Goal: Transaction & Acquisition: Purchase product/service

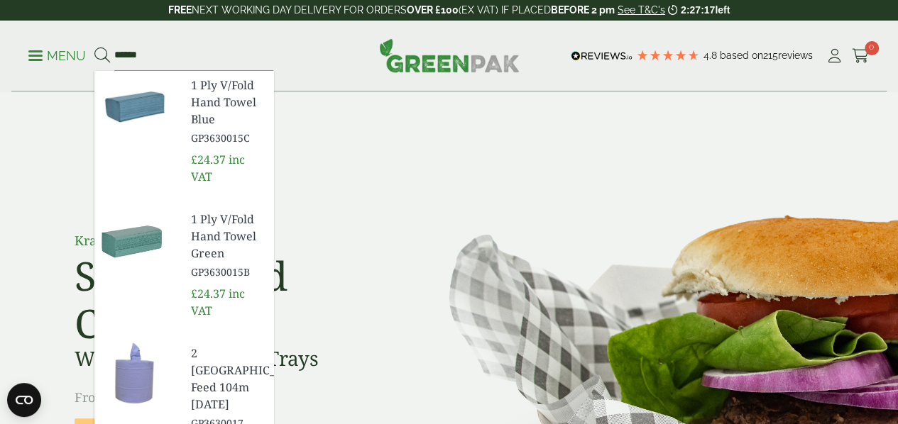
type input "******"
click at [94, 47] on button at bounding box center [102, 56] width 16 height 18
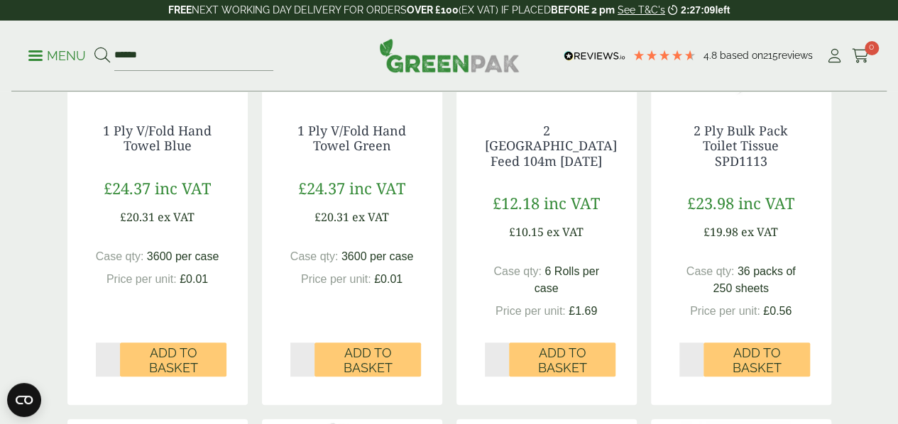
scroll to position [407, 0]
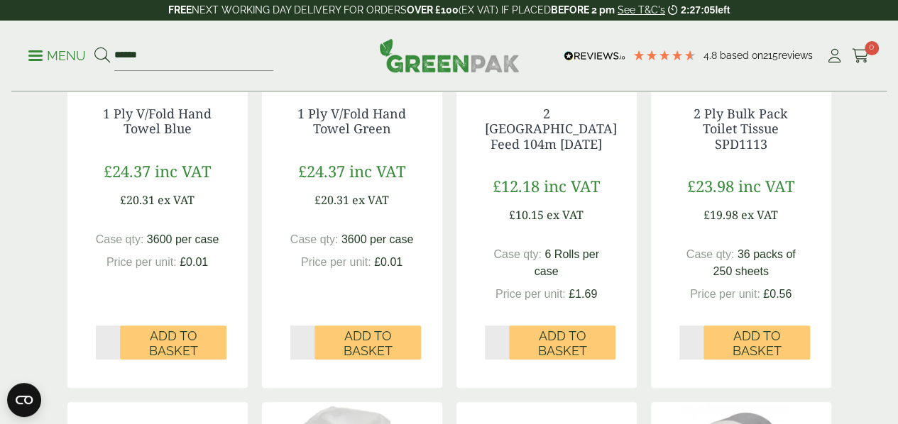
click at [302, 360] on input "*" at bounding box center [302, 343] width 25 height 34
click at [309, 360] on input "*" at bounding box center [302, 343] width 25 height 34
type input "*"
click at [309, 360] on input "*" at bounding box center [302, 343] width 25 height 34
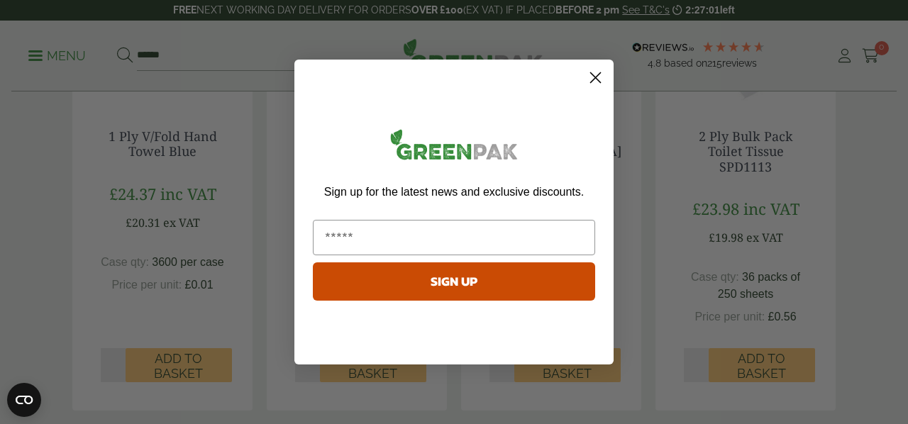
click at [586, 65] on form "Sign up for the latest news and exclusive discounts. SIGN UP ******" at bounding box center [454, 212] width 319 height 305
click at [595, 74] on circle "Close dialog" at bounding box center [595, 77] width 23 height 23
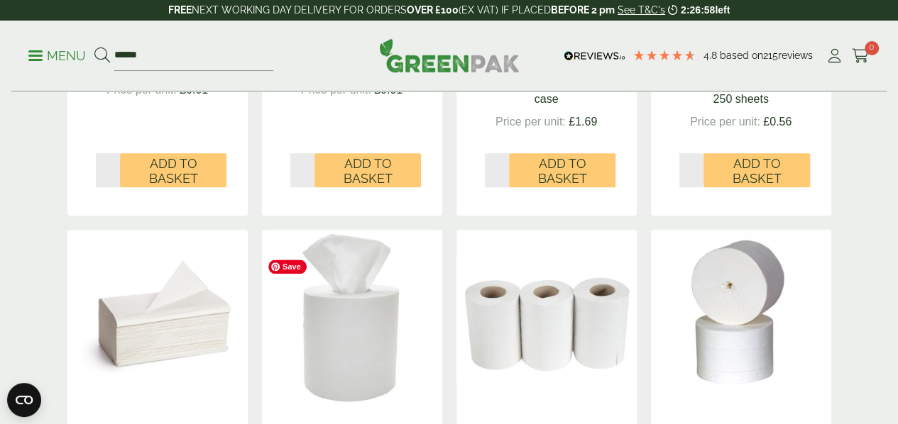
scroll to position [576, 0]
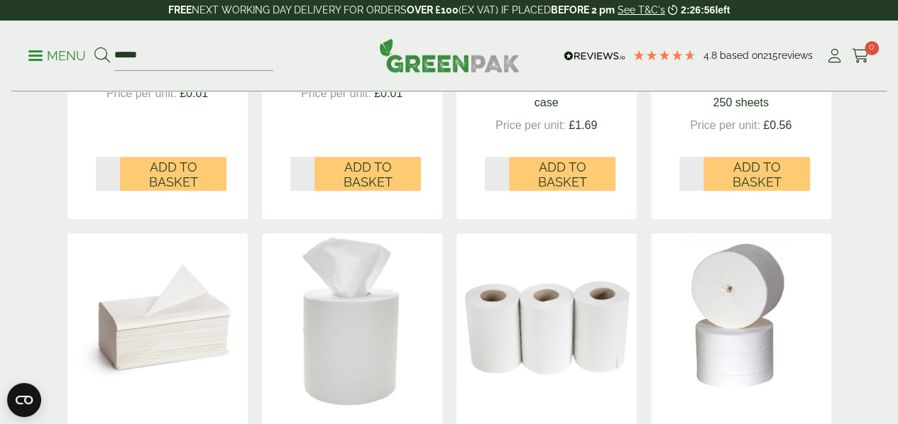
click at [373, 190] on span "Add to Basket" at bounding box center [367, 175] width 87 height 31
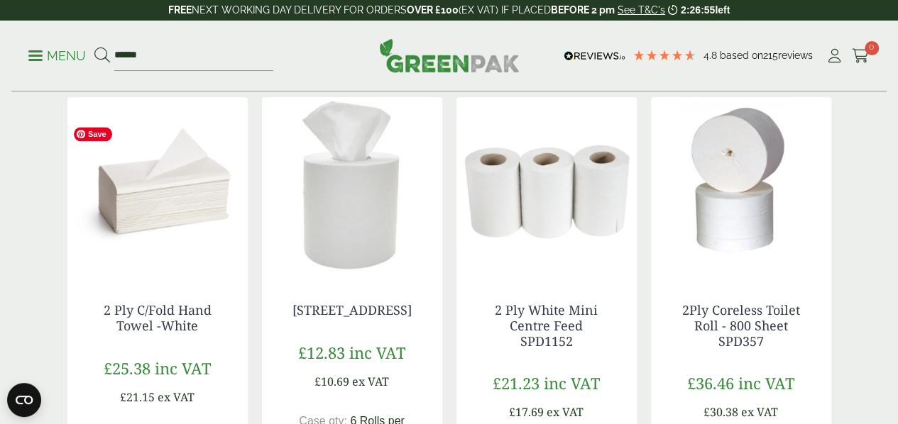
scroll to position [731, 0]
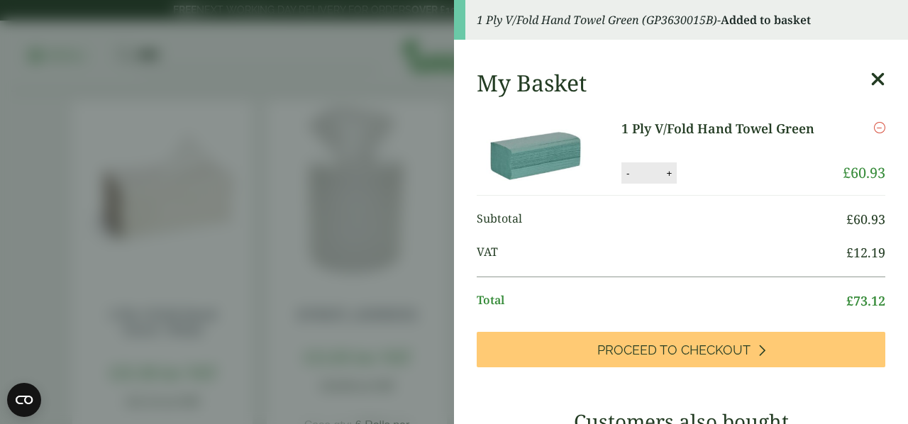
click at [247, 216] on aside "1 Ply V/Fold Hand Towel Green (GP3630015B) - Added to basket My Basket 1 Ply V/…" at bounding box center [454, 212] width 908 height 424
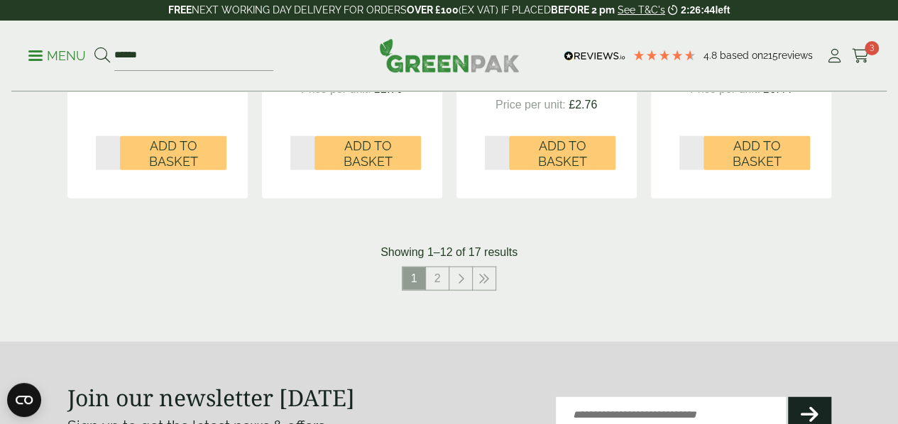
scroll to position [1618, 0]
click at [431, 290] on link "2" at bounding box center [437, 278] width 23 height 23
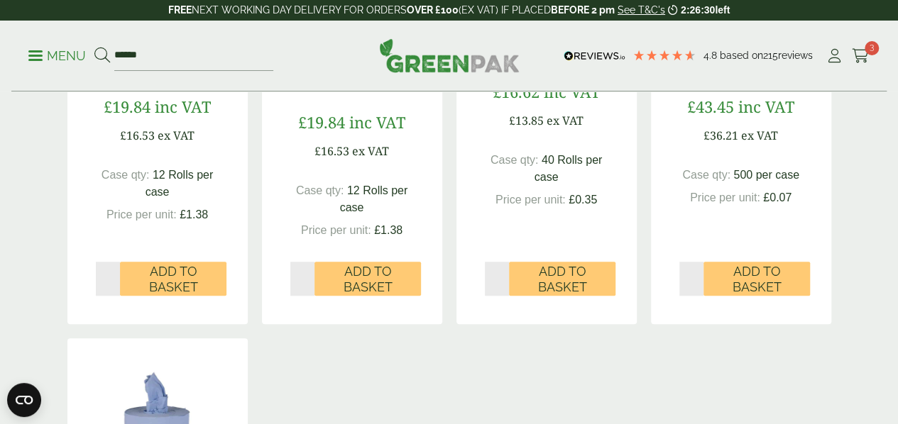
scroll to position [490, 0]
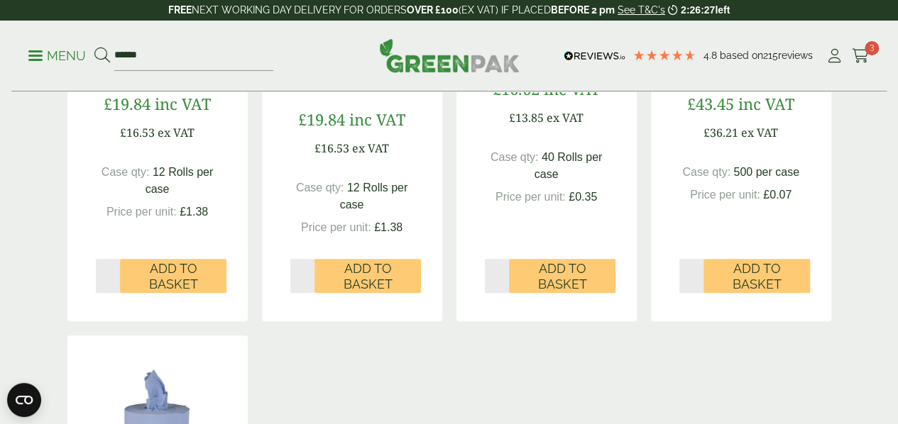
click at [502, 293] on input "*" at bounding box center [497, 276] width 25 height 34
type input "*"
click at [502, 293] on input "*" at bounding box center [497, 276] width 25 height 34
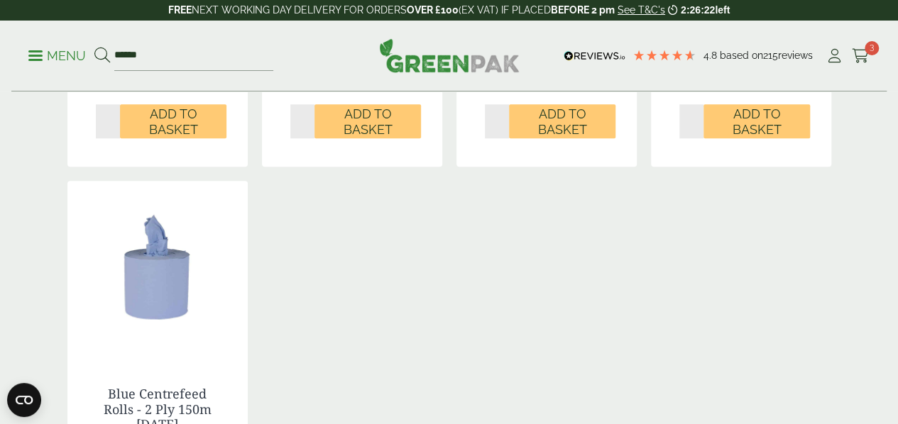
scroll to position [646, 0]
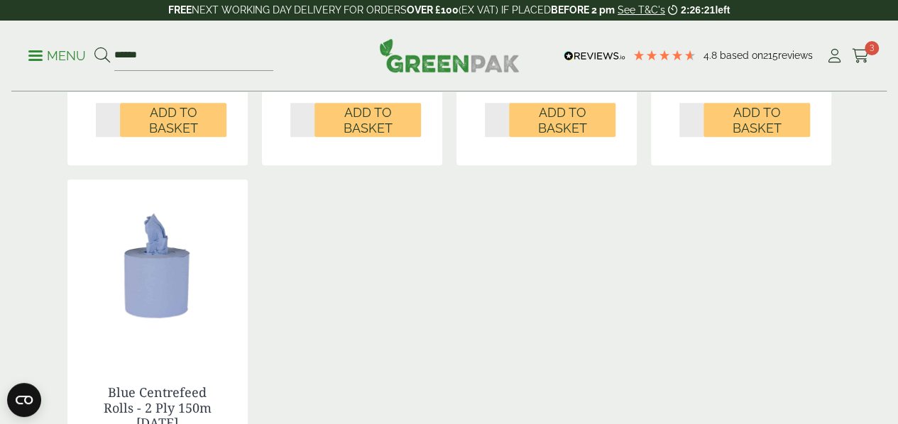
click at [576, 136] on span "Add to Basket" at bounding box center [562, 120] width 87 height 31
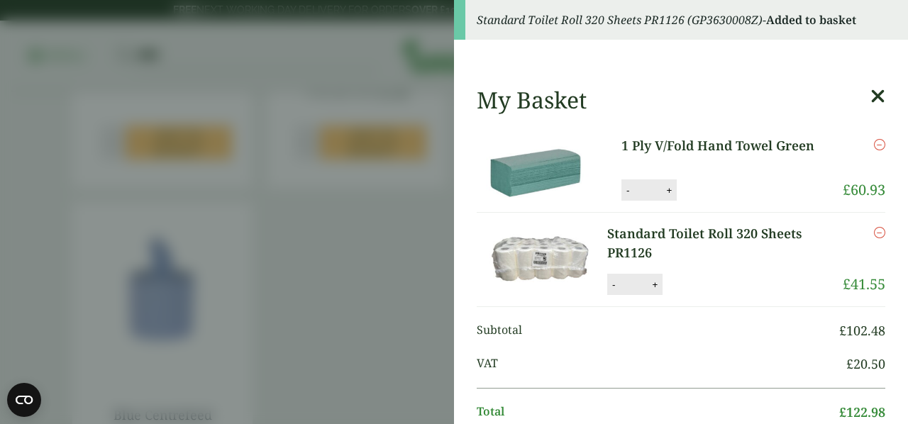
click at [610, 283] on button "-" at bounding box center [613, 285] width 11 height 12
type input "*"
click at [708, 294] on button "Update" at bounding box center [701, 285] width 71 height 21
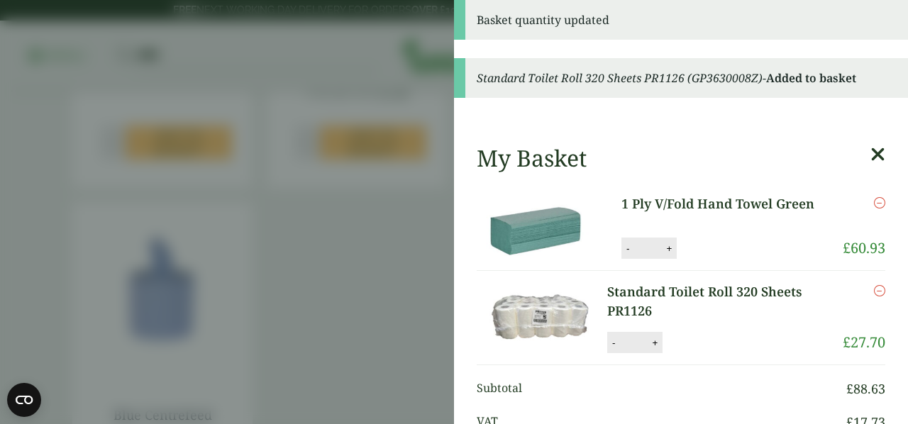
click at [341, 249] on aside "Basket quantity updated Standard Toilet Roll 320 Sheets PR1126 (GP3630008Z) - A…" at bounding box center [454, 212] width 908 height 424
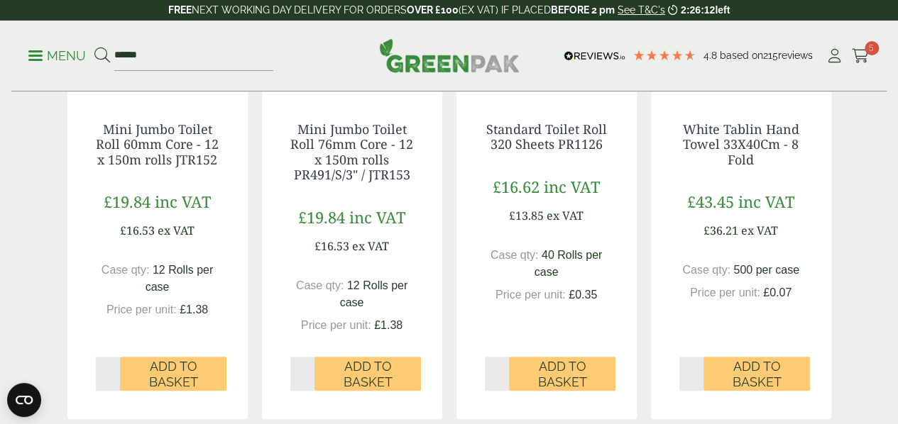
scroll to position [390, 0]
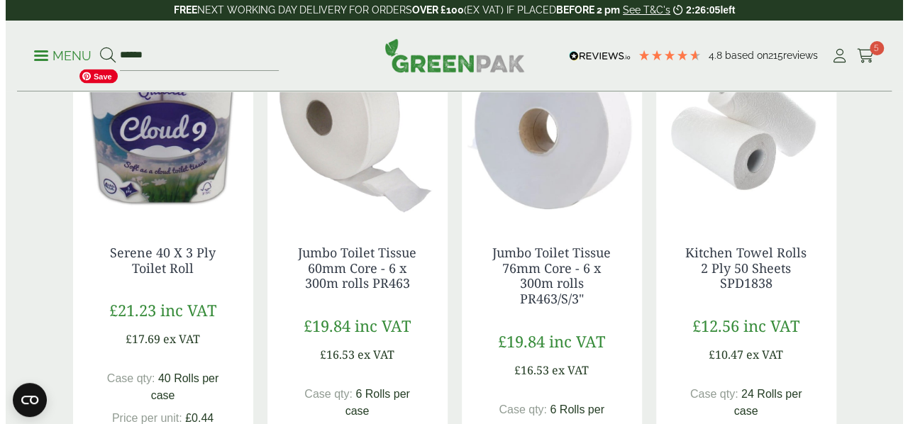
scroll to position [1265, 0]
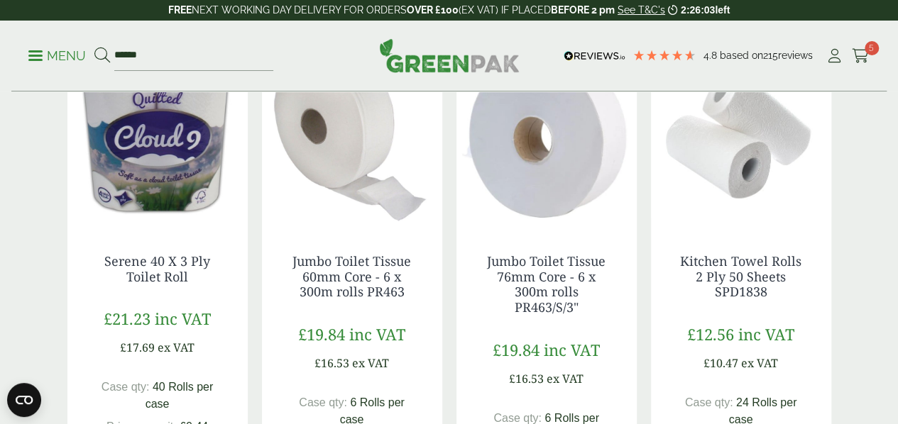
click at [866, 52] on span "5" at bounding box center [871, 48] width 14 height 14
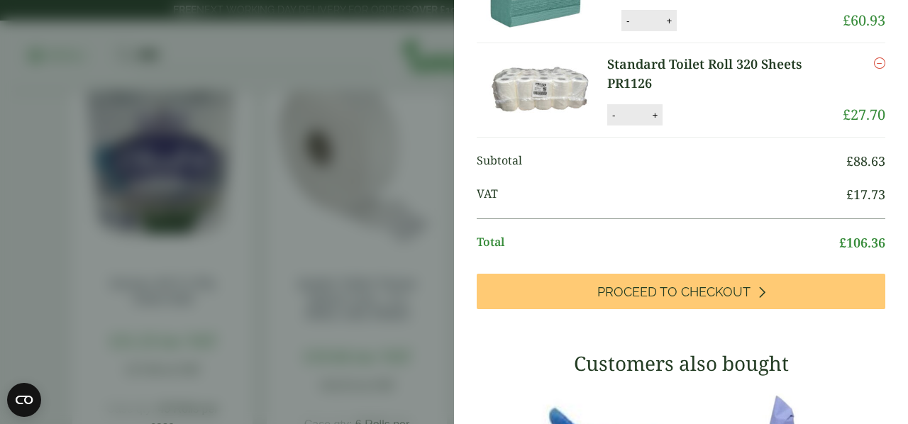
scroll to position [95, 0]
click at [692, 286] on span "Proceed to Checkout" at bounding box center [674, 292] width 153 height 16
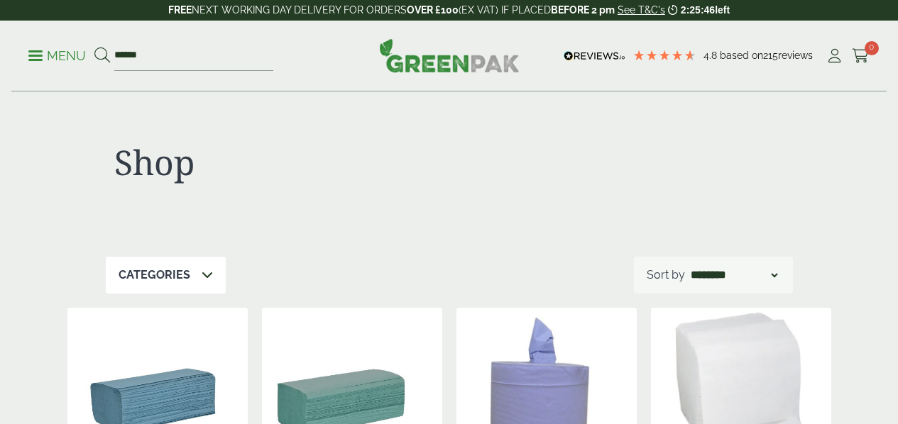
click at [38, 61] on p "Menu" at bounding box center [56, 56] width 57 height 17
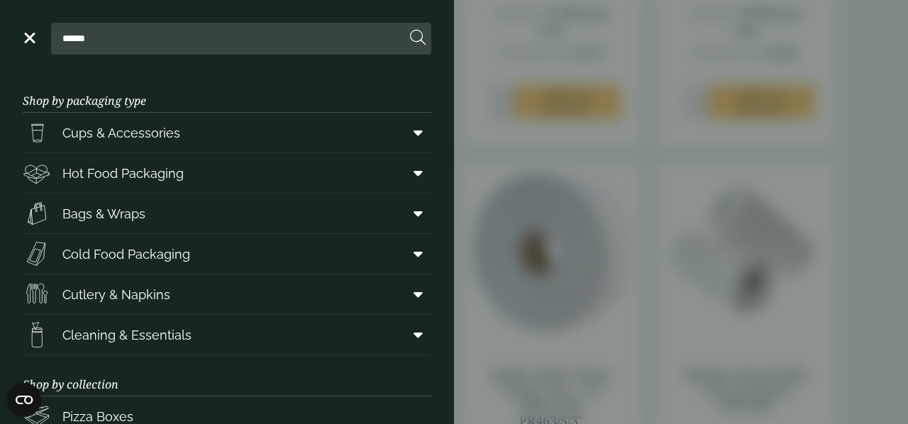
click at [116, 136] on span "Cups & Accessories" at bounding box center [121, 132] width 118 height 19
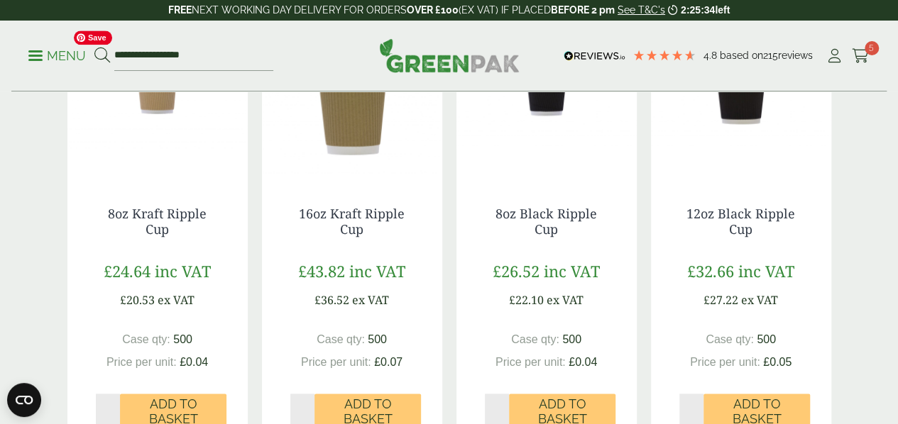
scroll to position [820, 0]
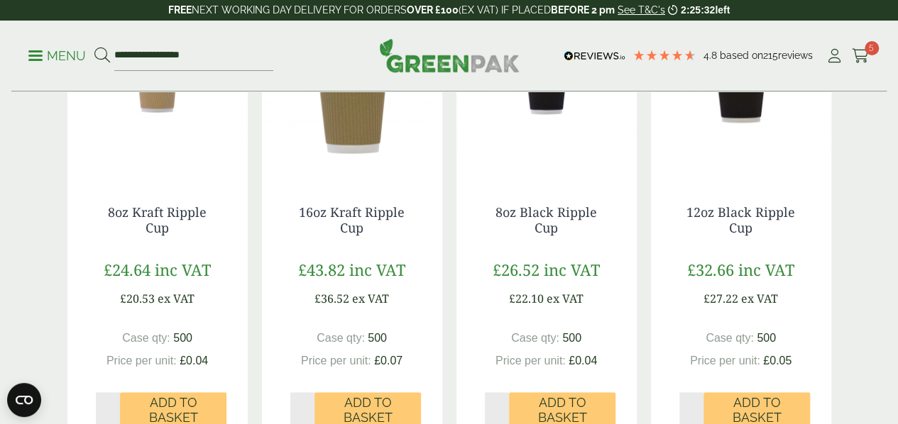
click at [27, 198] on div "Cups & Accessories So your beer gardens are always ready, we have a vast range …" at bounding box center [449, 155] width 898 height 1765
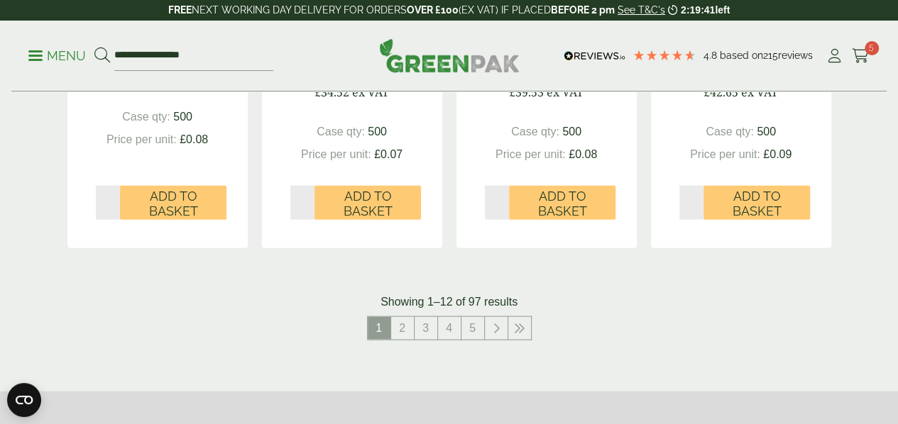
scroll to position [1512, 0]
click at [396, 339] on link "2" at bounding box center [402, 327] width 23 height 23
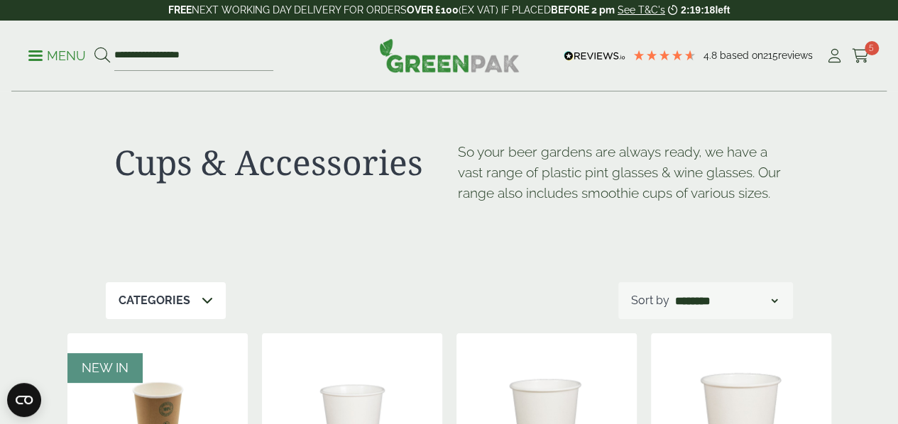
click at [189, 304] on div "Categories" at bounding box center [166, 300] width 120 height 37
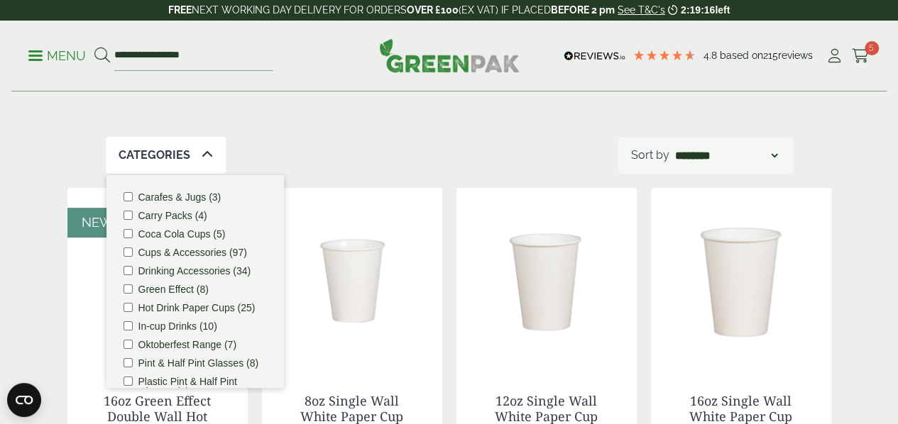
scroll to position [160, 0]
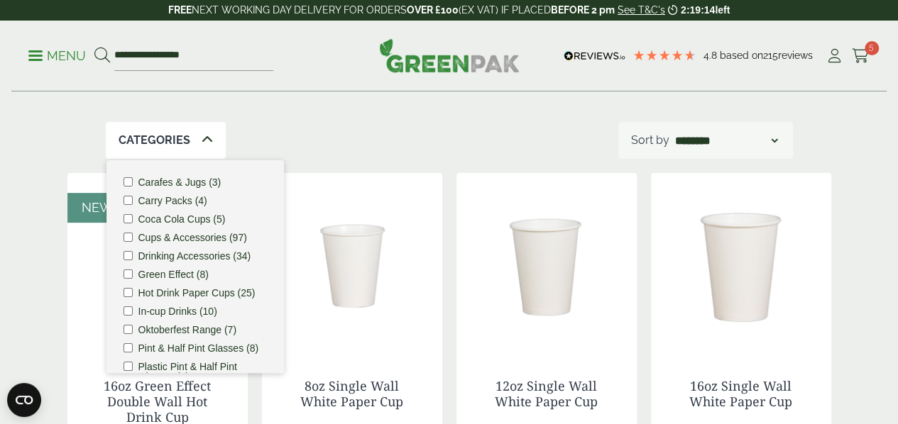
click at [194, 297] on label "Hot Drink Paper Cups (25)" at bounding box center [196, 293] width 117 height 10
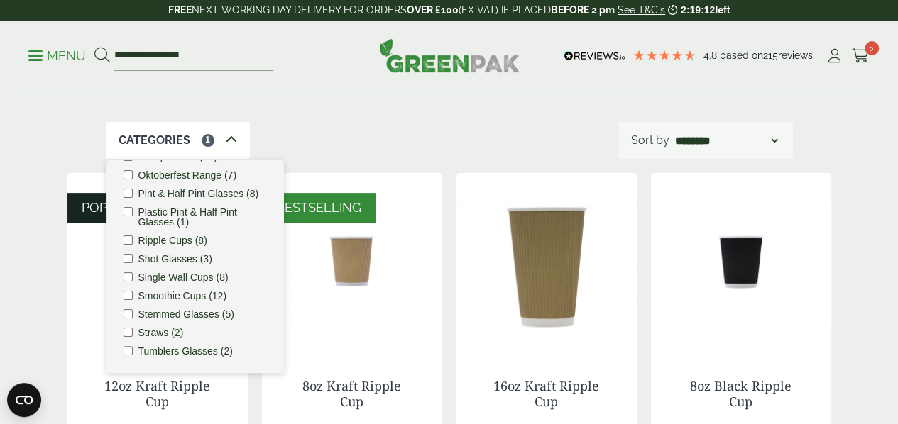
scroll to position [165, 0]
click at [379, 147] on div "Categories 1 Carafes & Jugs (3) Carry Packs (4) Coca Cola Cups (5) Cups & Acces…" at bounding box center [449, 140] width 687 height 37
click at [677, 140] on select "**********" at bounding box center [726, 140] width 108 height 17
select select "*********"
click at [672, 132] on select "**********" at bounding box center [726, 140] width 108 height 17
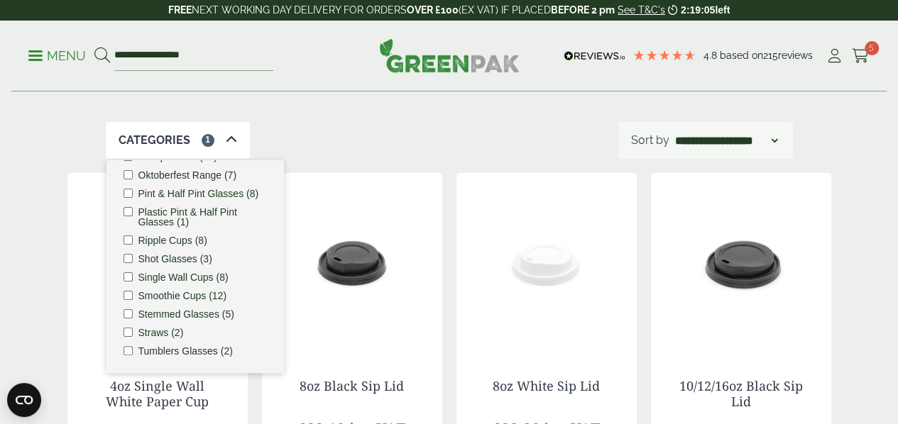
click at [226, 141] on icon at bounding box center [231, 139] width 11 height 11
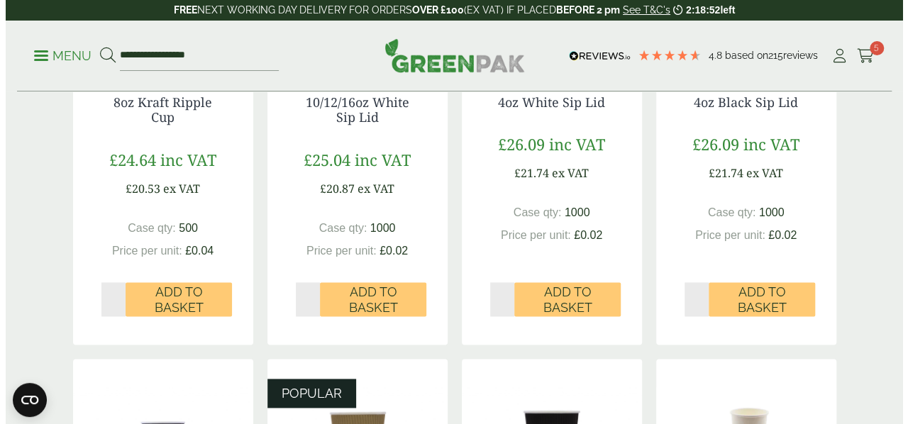
scroll to position [907, 0]
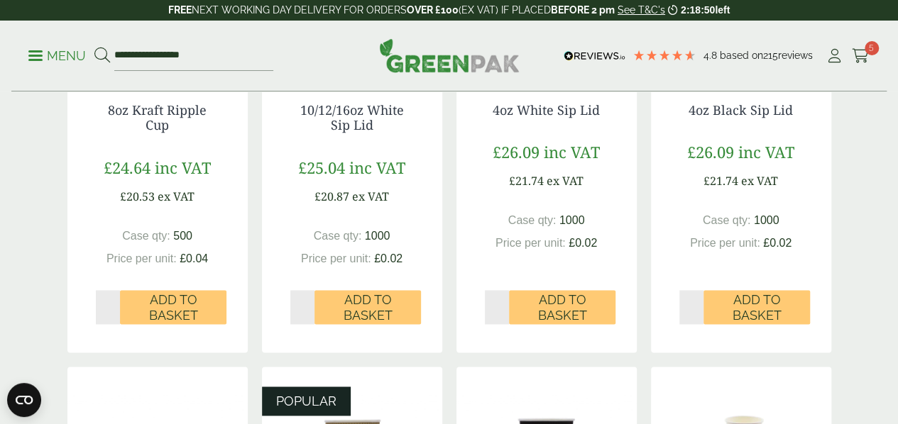
click at [109, 324] on input "*" at bounding box center [108, 307] width 25 height 34
type input "*"
click at [109, 324] on input "*" at bounding box center [108, 307] width 25 height 34
click at [177, 323] on span "Add to Basket" at bounding box center [173, 307] width 87 height 31
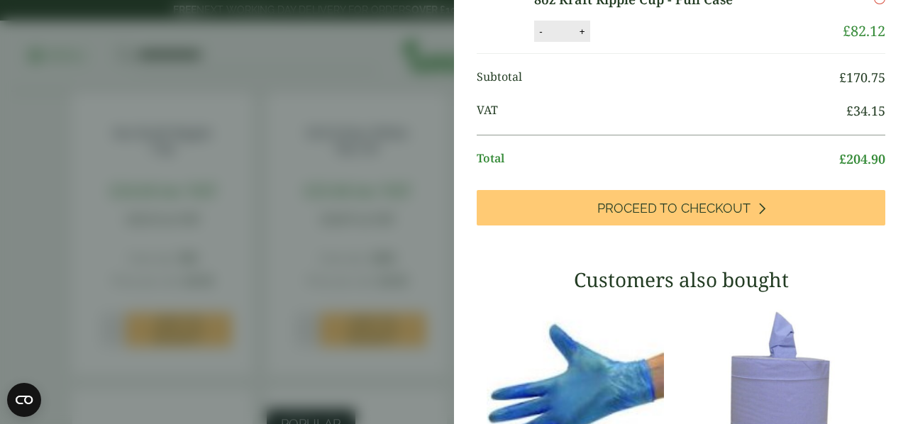
scroll to position [312, 0]
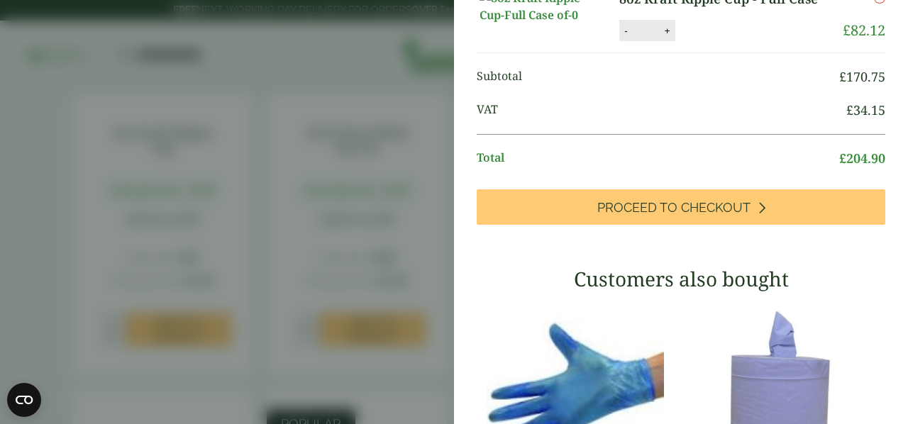
click at [707, 216] on span "Proceed to Checkout" at bounding box center [674, 208] width 153 height 16
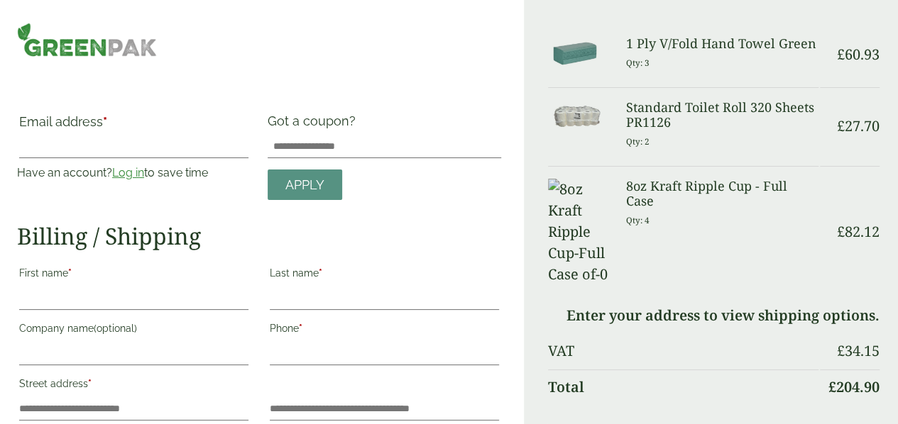
click at [144, 171] on link "Log in" at bounding box center [128, 172] width 32 height 13
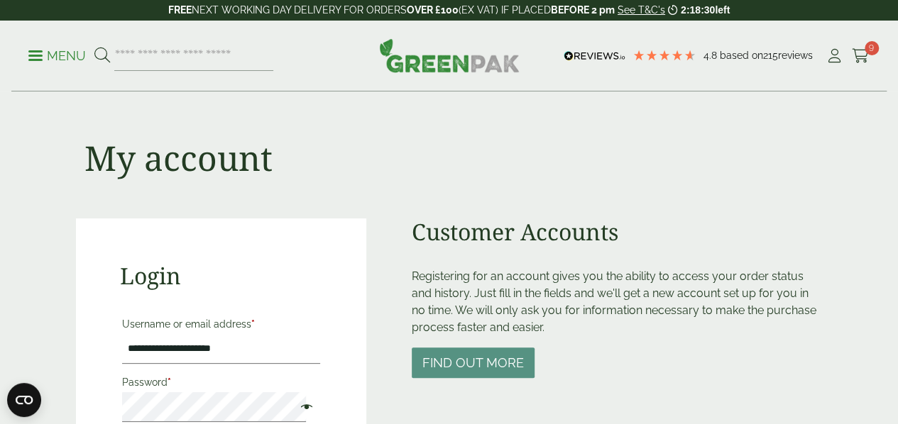
type input "**********"
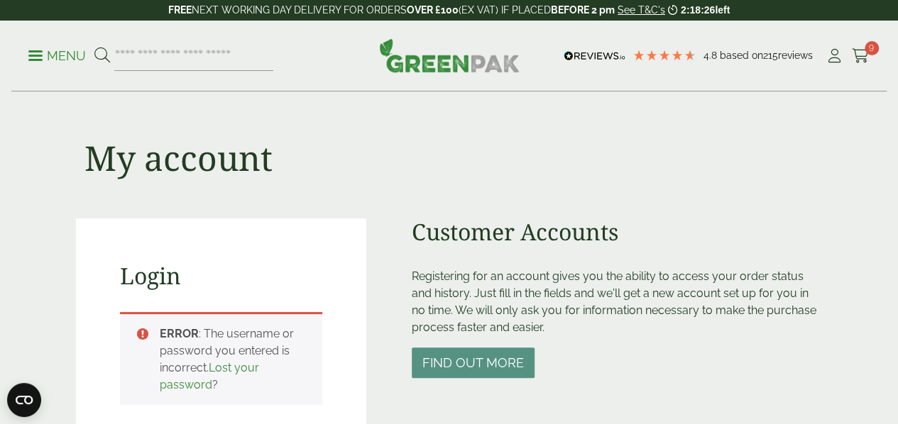
scroll to position [312, 0]
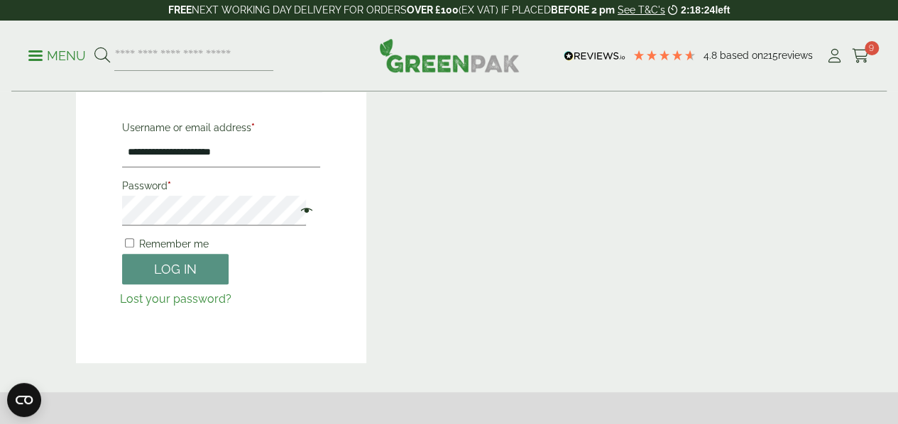
click at [158, 255] on button "Log in" at bounding box center [175, 269] width 106 height 31
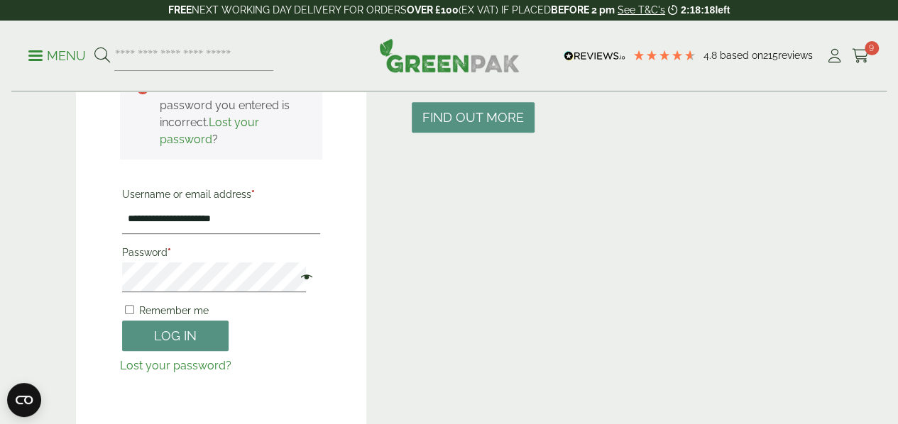
scroll to position [246, 0]
click at [294, 277] on span at bounding box center [303, 278] width 18 height 17
click at [122, 320] on button "Log in" at bounding box center [175, 335] width 106 height 31
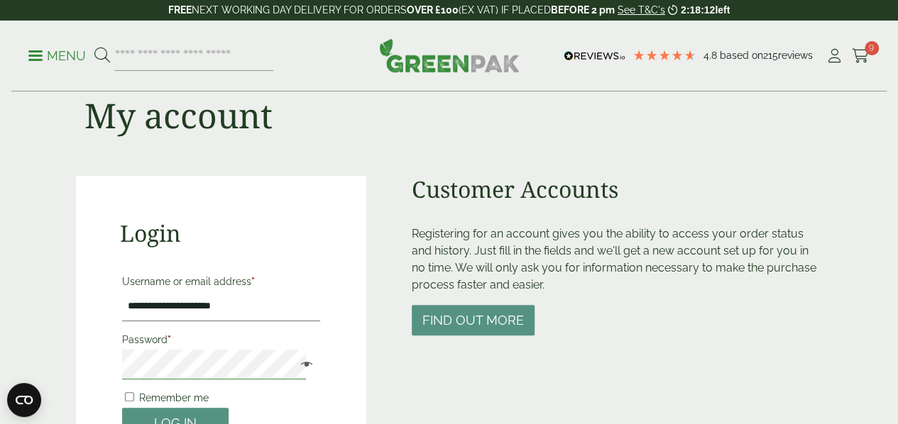
scroll to position [26, 0]
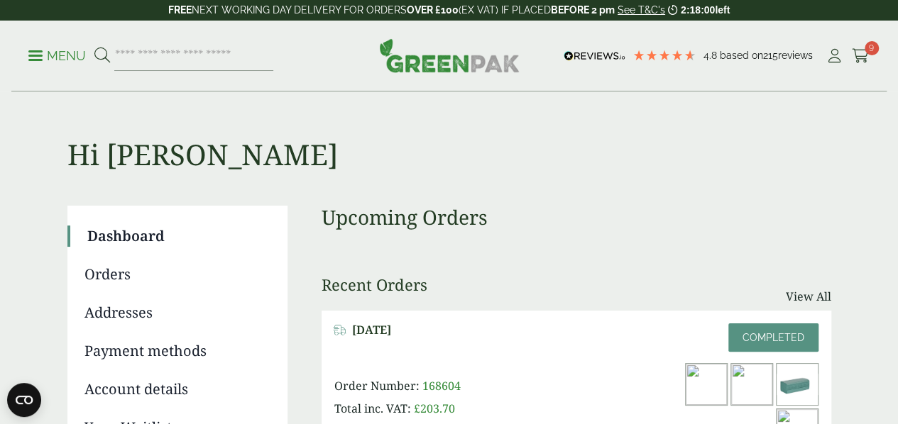
click at [865, 53] on icon at bounding box center [861, 56] width 18 height 14
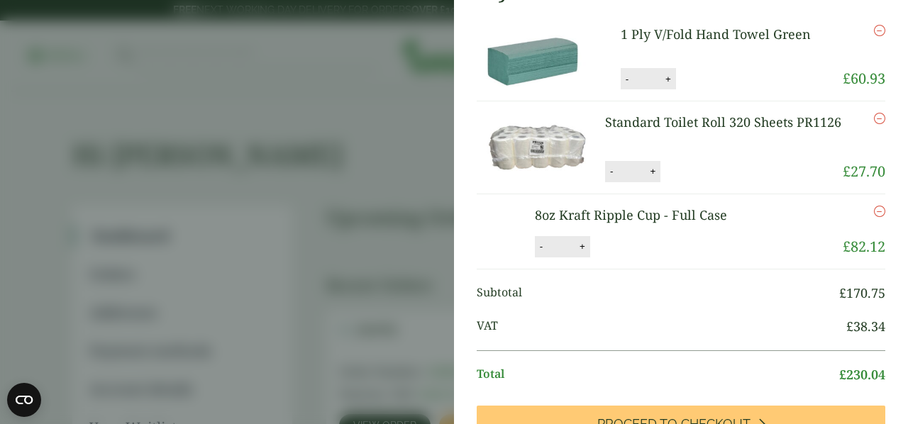
scroll to position [37, 0]
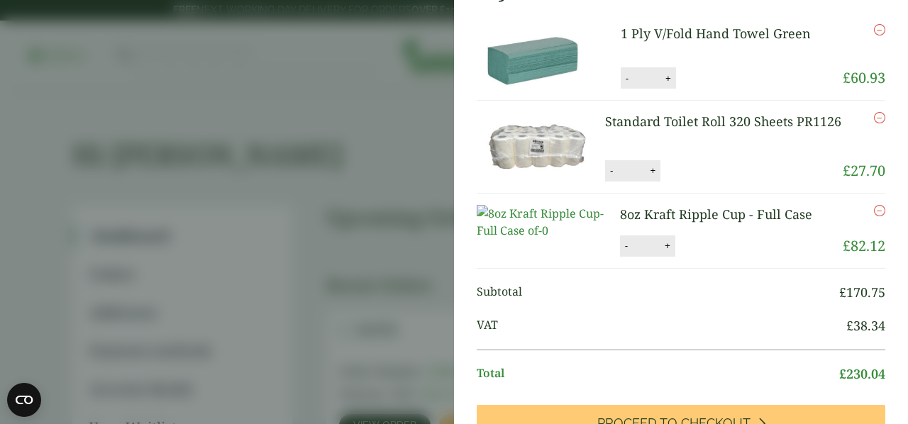
click at [651, 175] on button "+" at bounding box center [653, 171] width 14 height 12
type input "*"
click at [687, 170] on button "Update" at bounding box center [699, 171] width 71 height 21
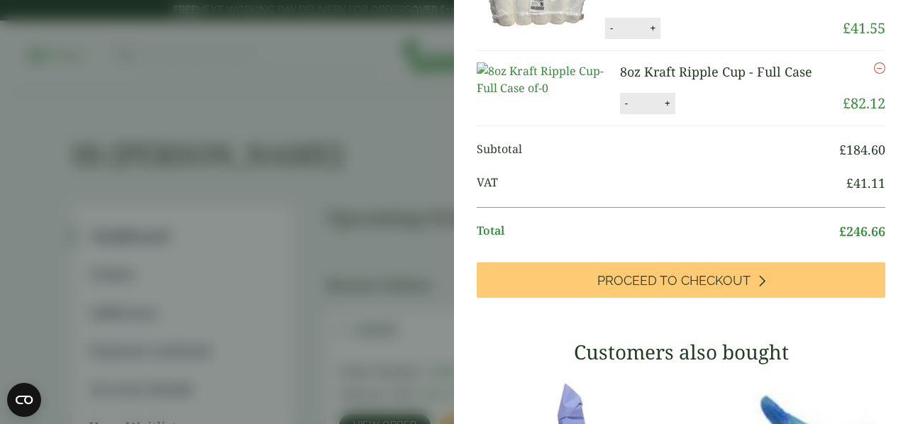
scroll to position [180, 0]
click at [661, 109] on button "+" at bounding box center [668, 103] width 14 height 12
type input "*"
click at [699, 115] on button "Update" at bounding box center [713, 104] width 71 height 21
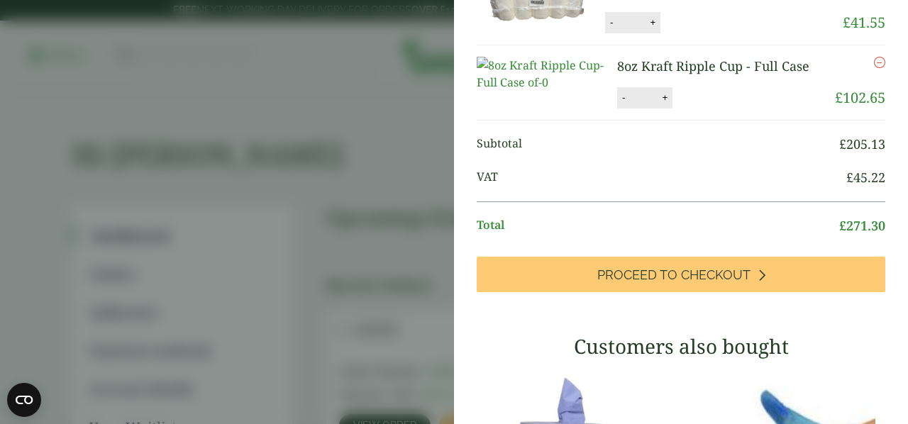
scroll to position [244, 0]
click at [636, 282] on span "Proceed to Checkout" at bounding box center [674, 275] width 153 height 16
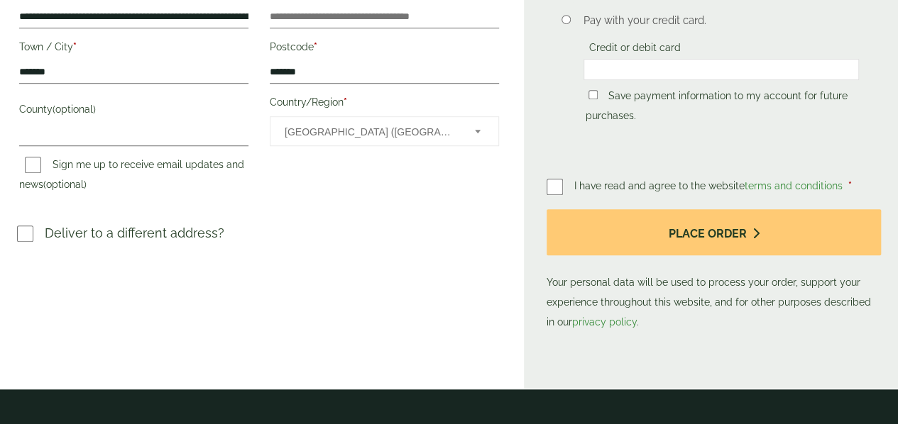
scroll to position [475, 0]
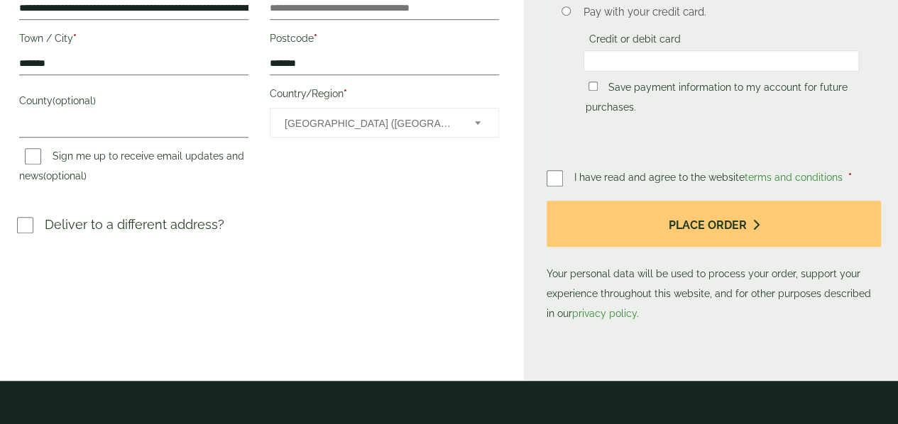
click at [695, 201] on button "Place order" at bounding box center [713, 224] width 334 height 46
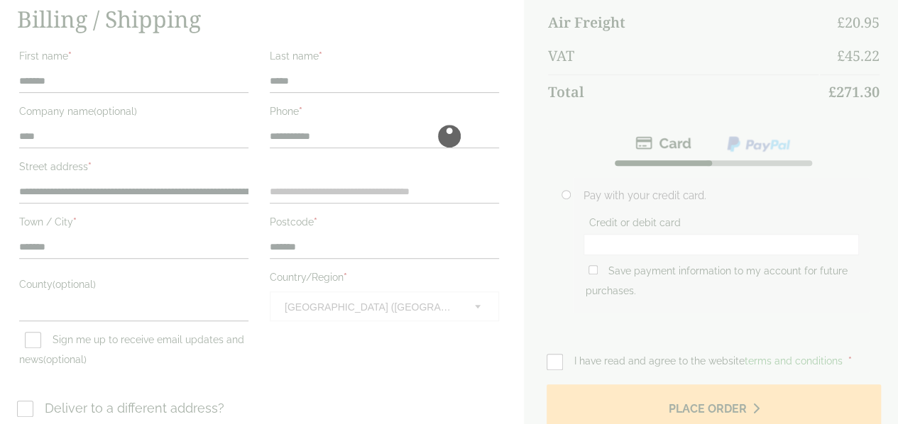
scroll to position [290, 0]
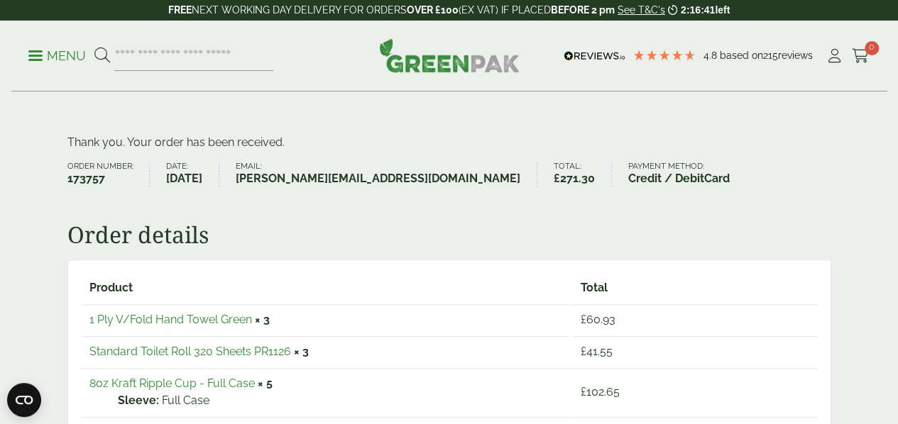
scroll to position [88, 0]
